Goal: Transaction & Acquisition: Book appointment/travel/reservation

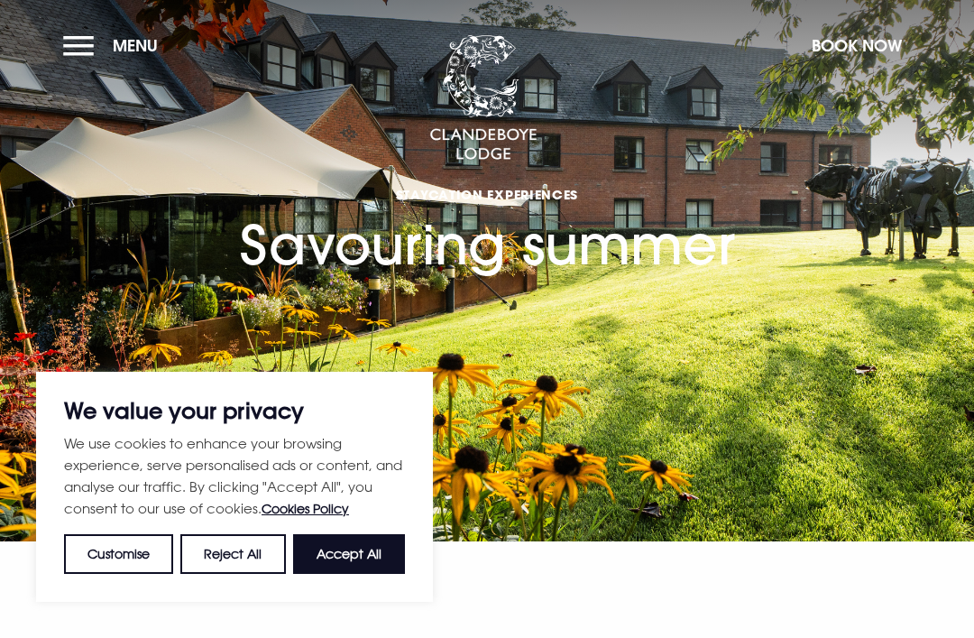
click at [351, 562] on button "Accept All" at bounding box center [349, 554] width 112 height 40
checkbox input "true"
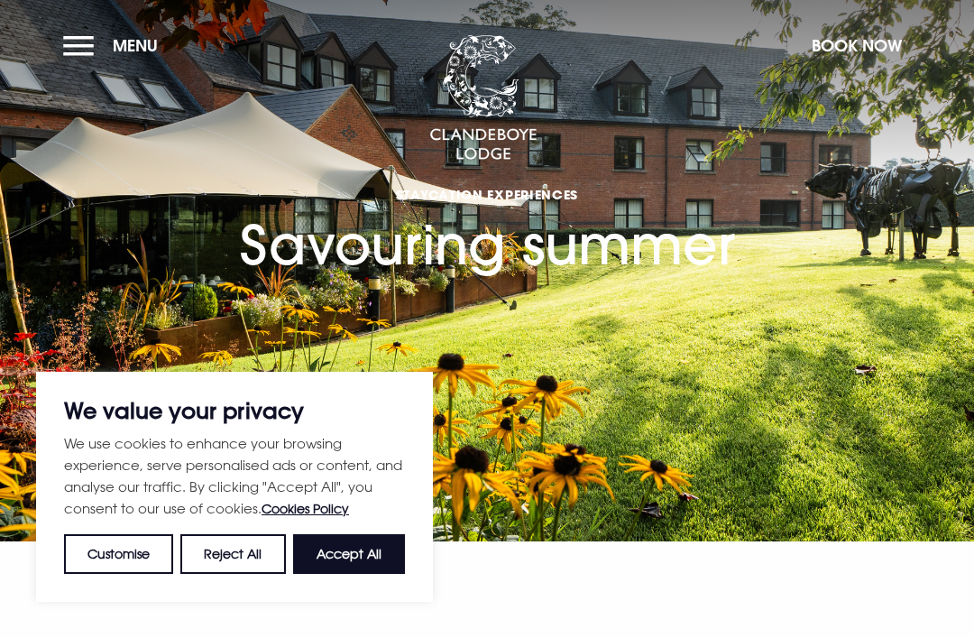
checkbox input "true"
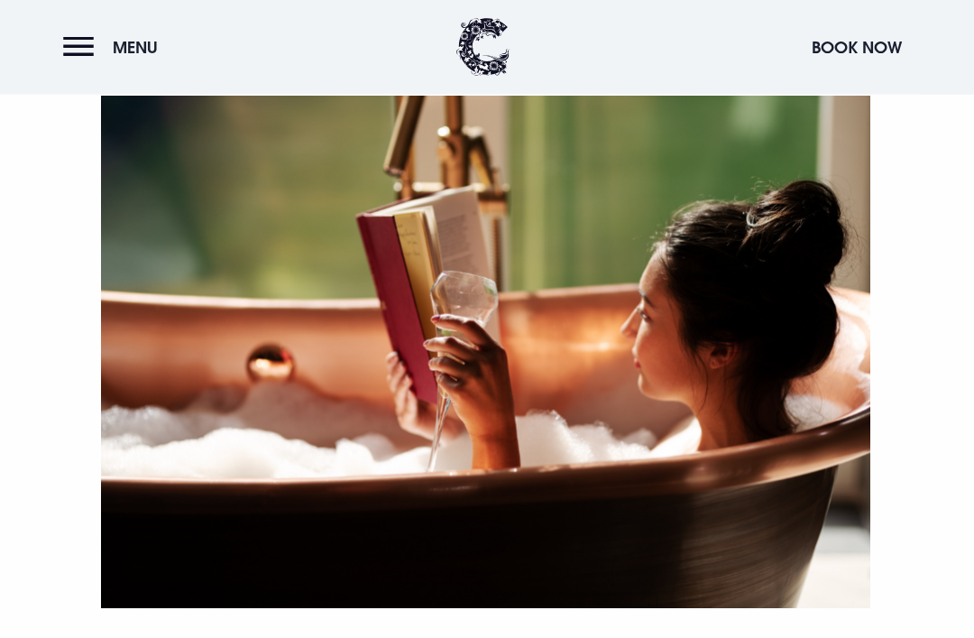
scroll to position [628, 0]
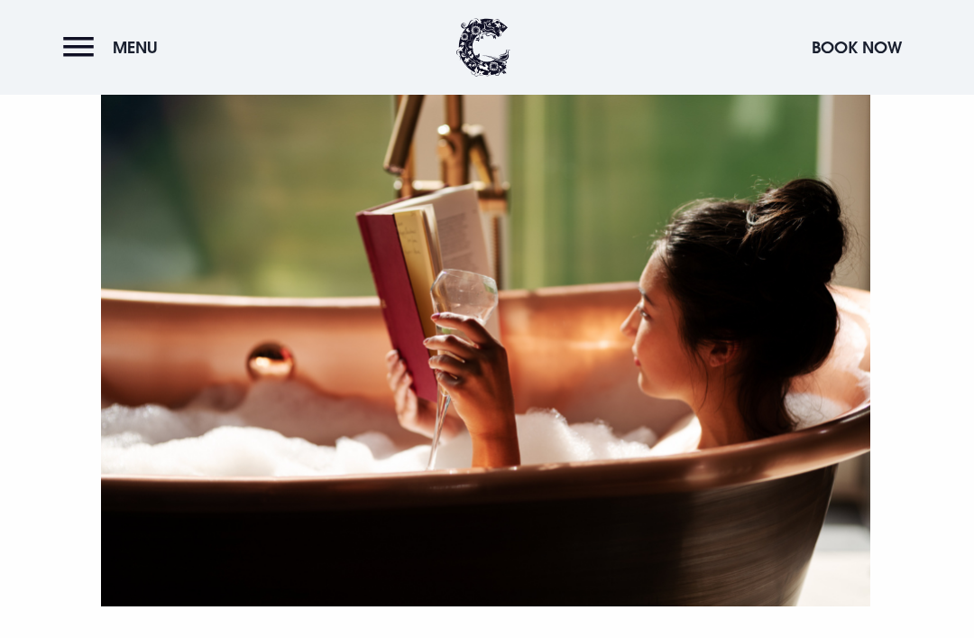
click at [848, 43] on button "Book Now" at bounding box center [857, 47] width 108 height 39
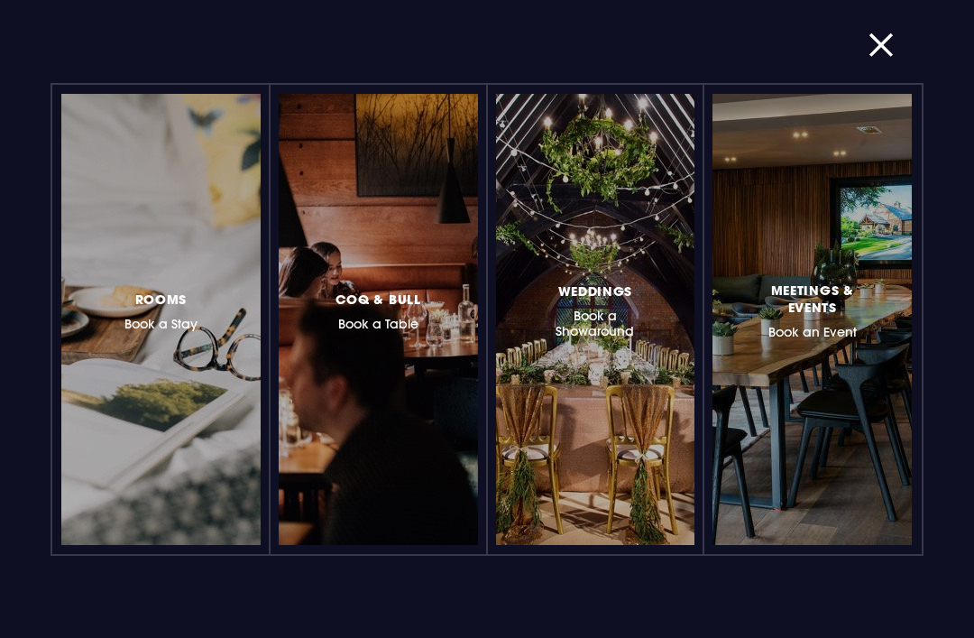
click at [239, 319] on div at bounding box center [239, 319] width 0 height 0
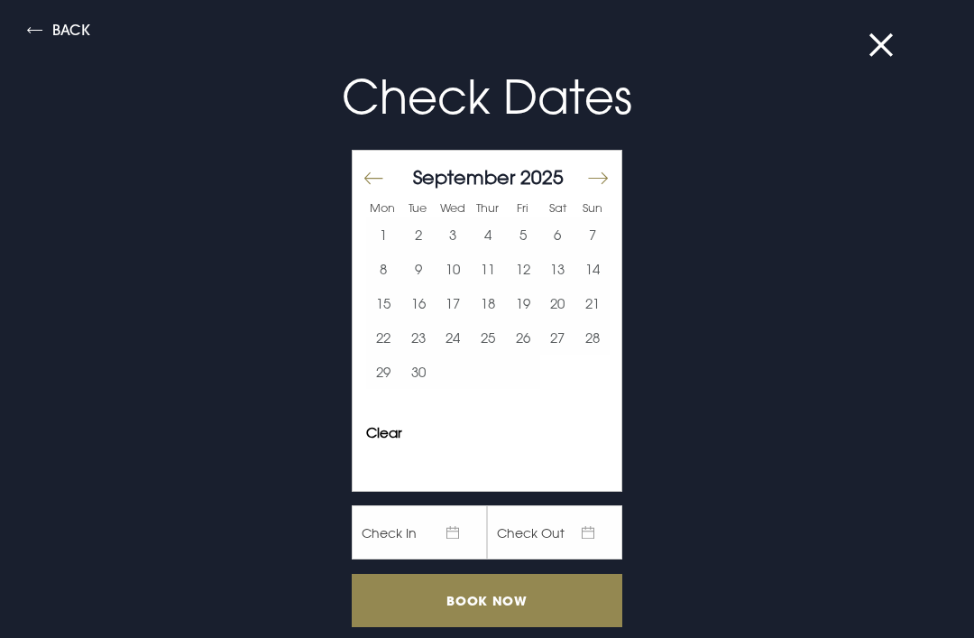
click at [566, 339] on button "27" at bounding box center [557, 337] width 35 height 34
click at [383, 439] on button "Clear" at bounding box center [384, 433] width 36 height 14
click at [521, 342] on button "26" at bounding box center [522, 337] width 35 height 34
click at [597, 340] on button "28" at bounding box center [591, 337] width 35 height 34
click at [598, 342] on button "28" at bounding box center [591, 337] width 35 height 34
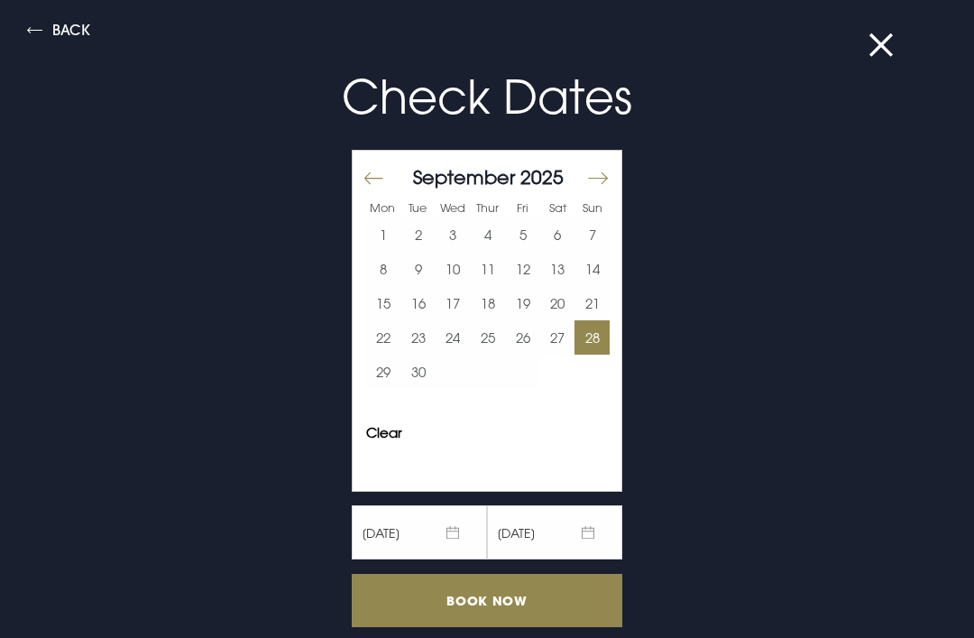
click at [386, 426] on button "Clear" at bounding box center [384, 433] width 36 height 14
click at [527, 336] on button "26" at bounding box center [522, 337] width 35 height 34
click at [601, 339] on button "28" at bounding box center [591, 337] width 35 height 34
click at [492, 600] on input "Book Now" at bounding box center [487, 600] width 271 height 53
